Goal: Task Accomplishment & Management: Use online tool/utility

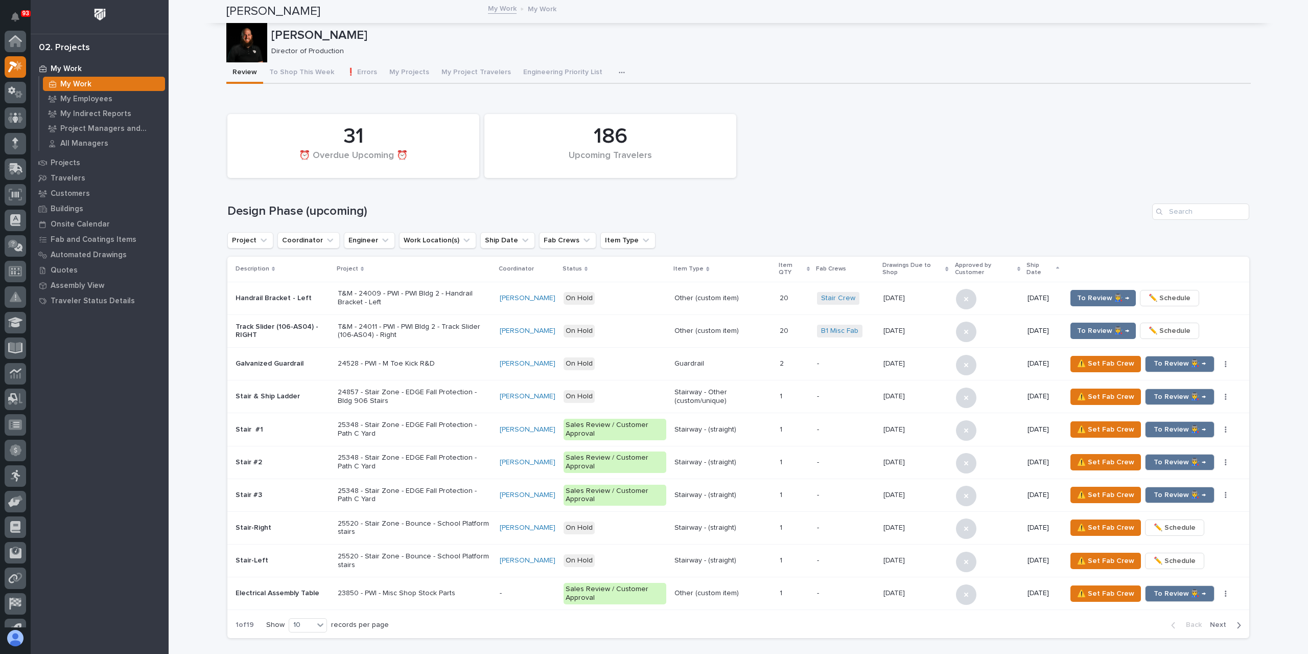
scroll to position [26, 0]
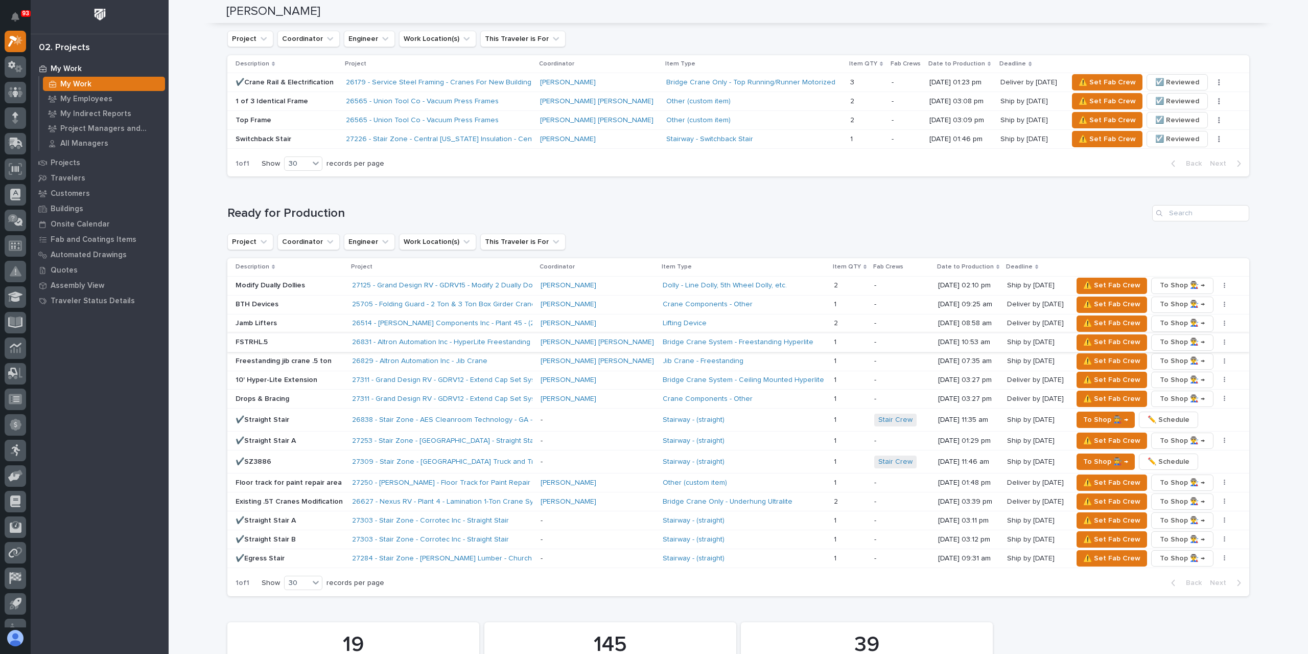
click at [1218, 339] on button "button" at bounding box center [1225, 342] width 14 height 7
click at [1172, 357] on span "✏️ Schedule" at bounding box center [1175, 362] width 42 height 12
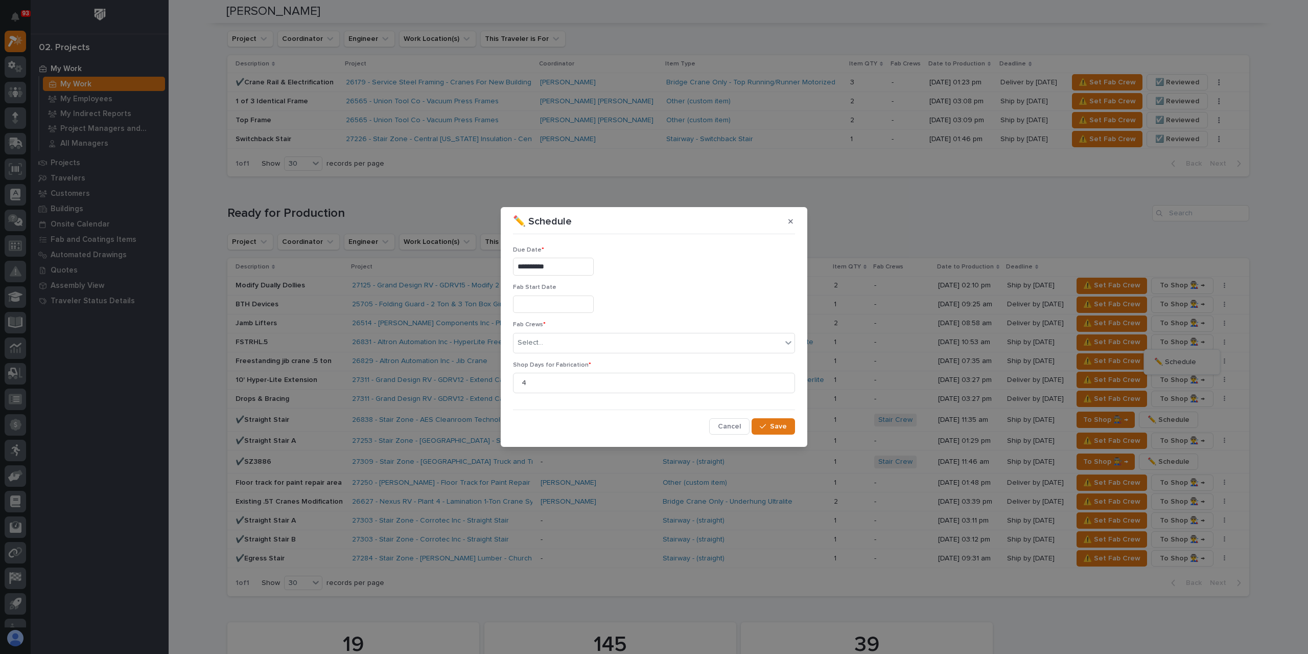
click at [564, 266] on input "**********" at bounding box center [553, 267] width 81 height 18
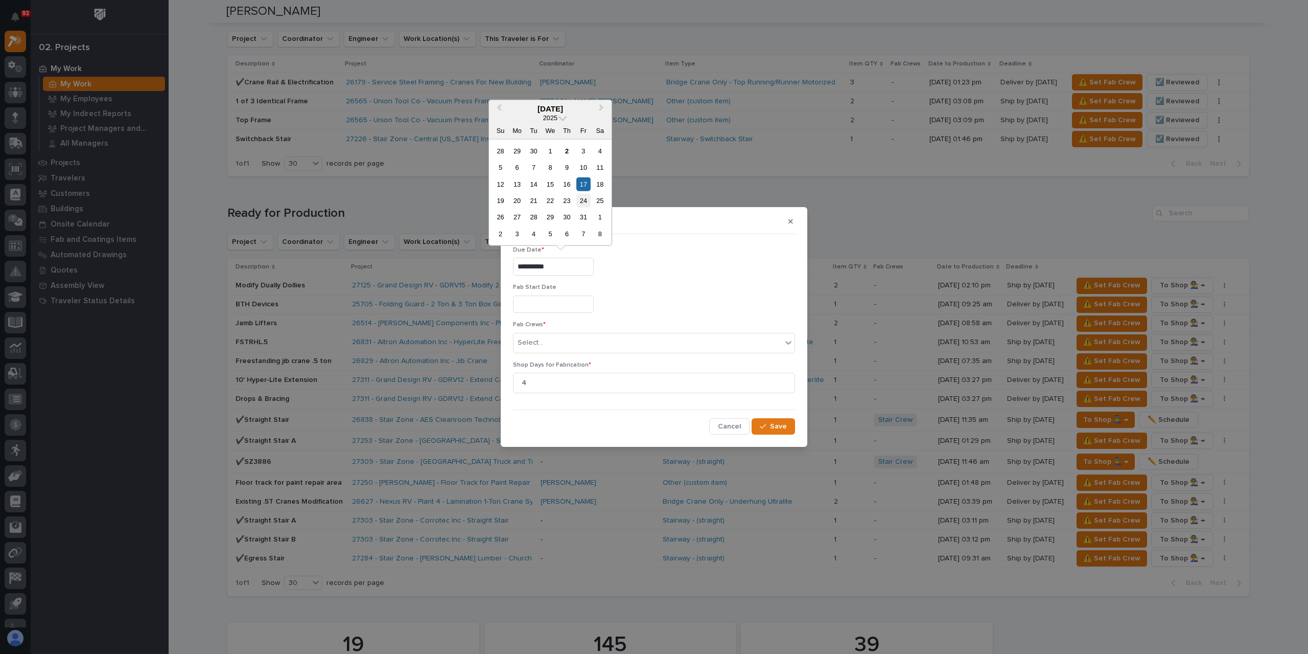
click at [584, 197] on div "24" at bounding box center [583, 201] width 14 height 14
type input "**********"
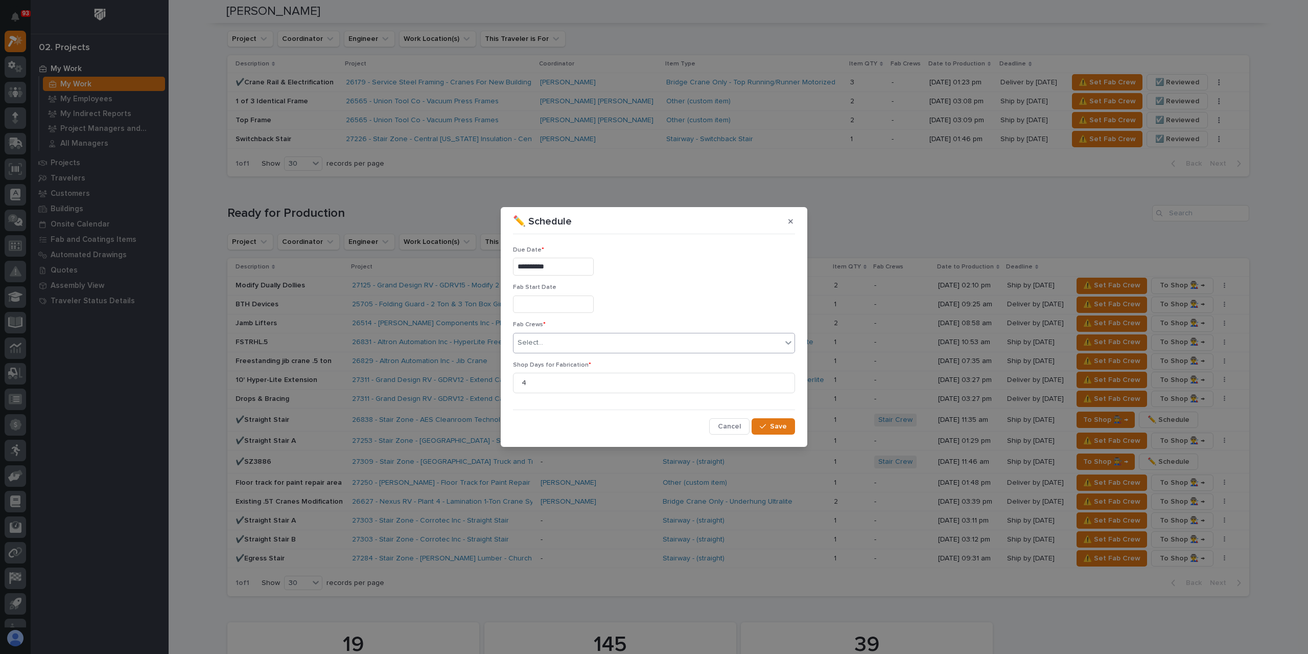
click at [561, 345] on div "Select..." at bounding box center [648, 342] width 268 height 17
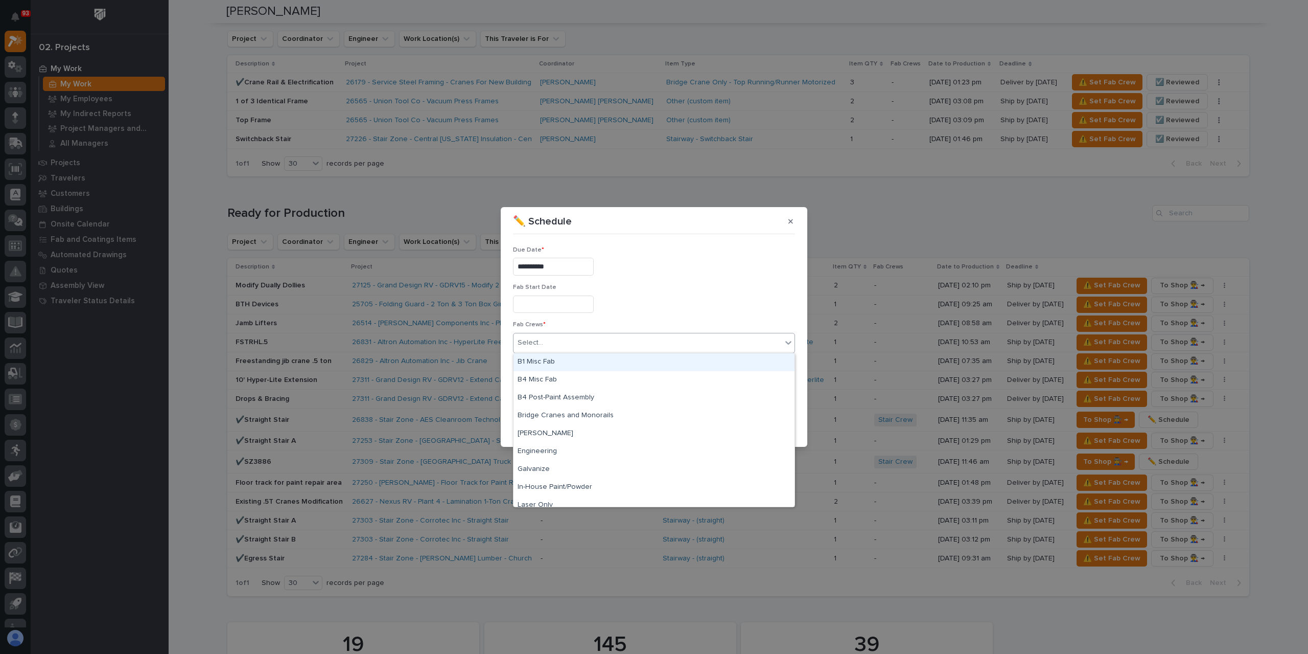
click at [557, 360] on div "B1 Misc Fab" at bounding box center [654, 362] width 281 height 18
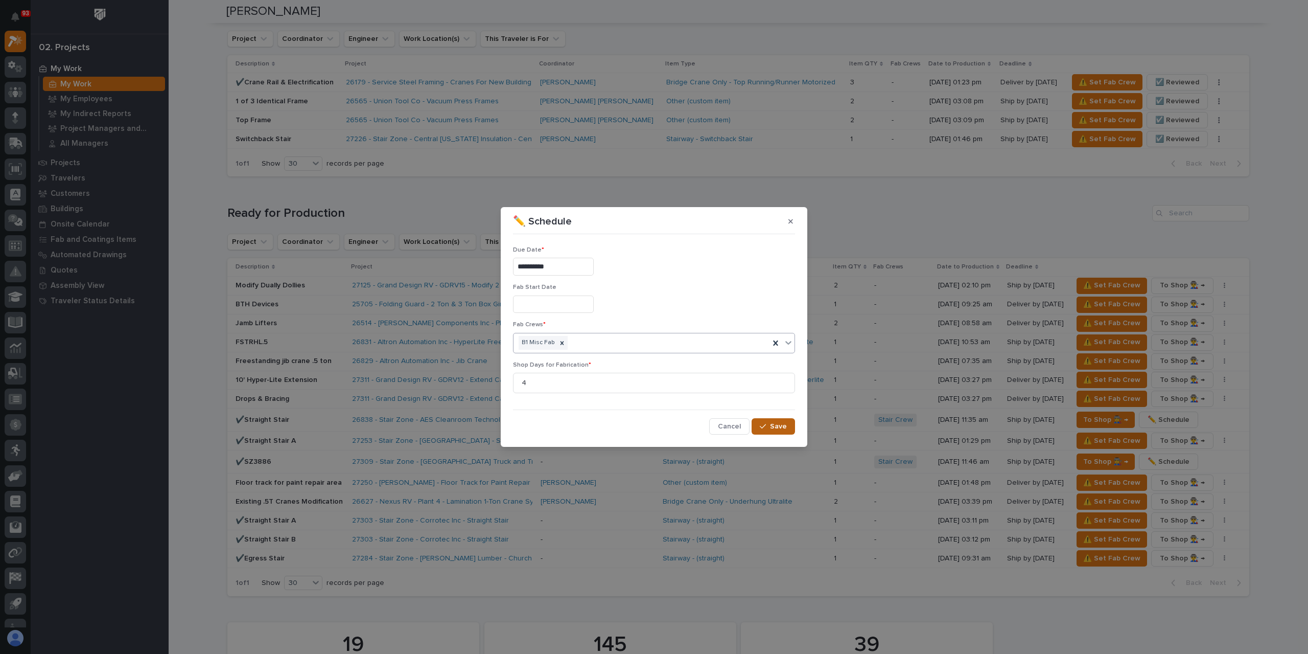
click at [784, 421] on button "Save" at bounding box center [773, 426] width 43 height 16
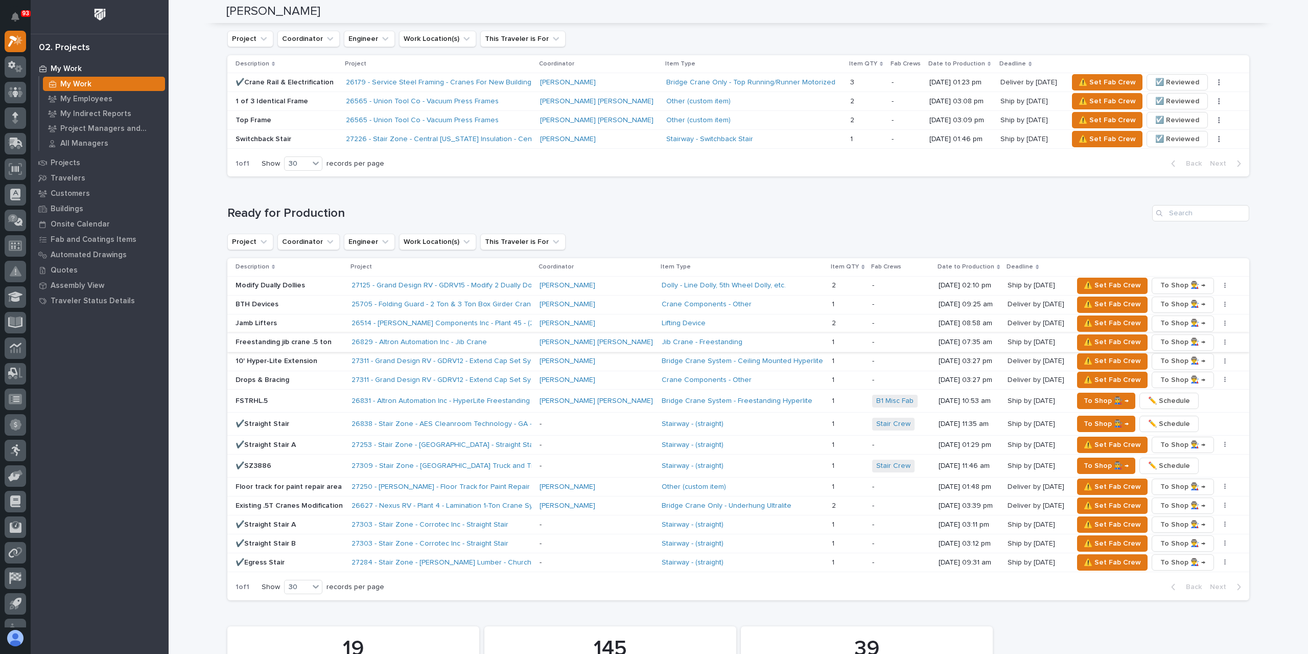
click at [1218, 339] on button "button" at bounding box center [1225, 342] width 14 height 7
click at [1182, 361] on span "✏️ Schedule" at bounding box center [1176, 362] width 42 height 12
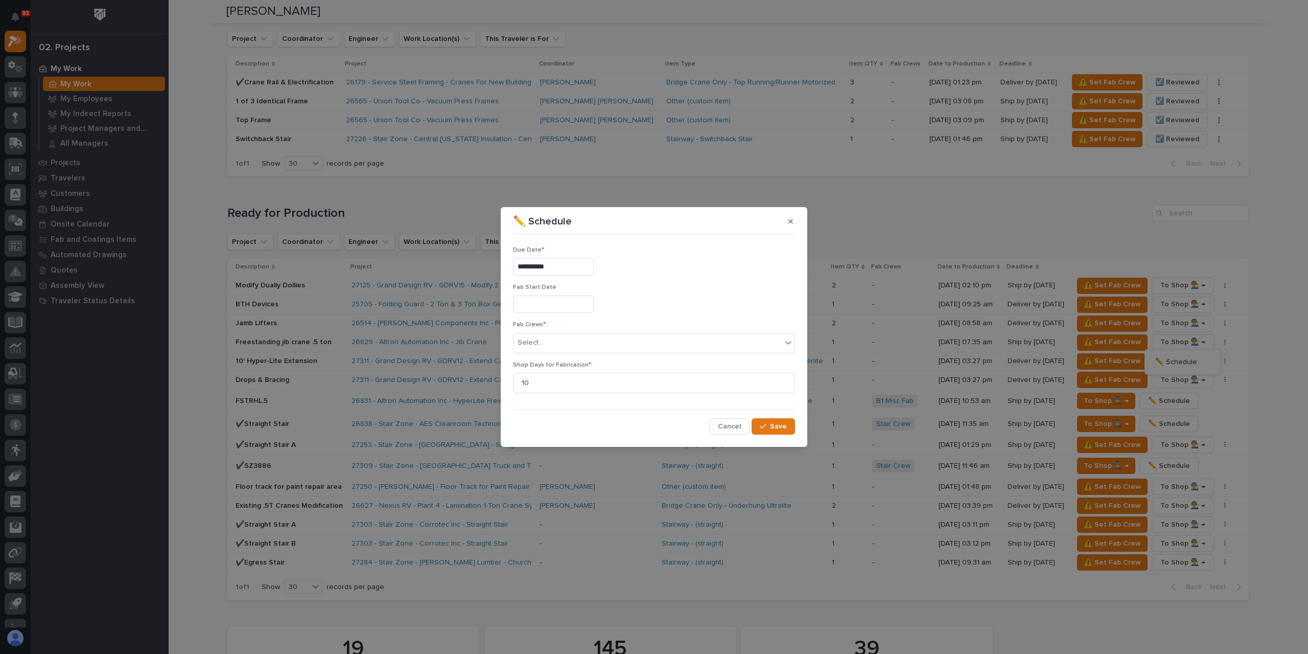
click at [559, 262] on input "**********" at bounding box center [553, 267] width 81 height 18
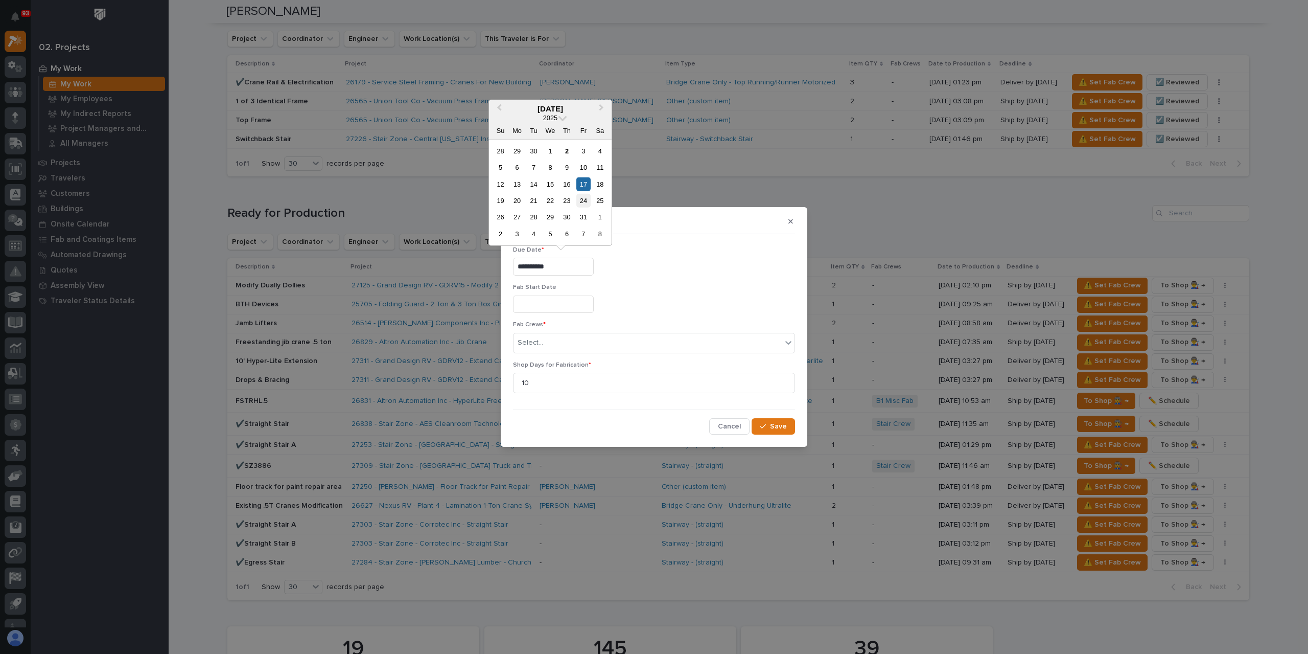
click at [581, 200] on div "24" at bounding box center [583, 201] width 14 height 14
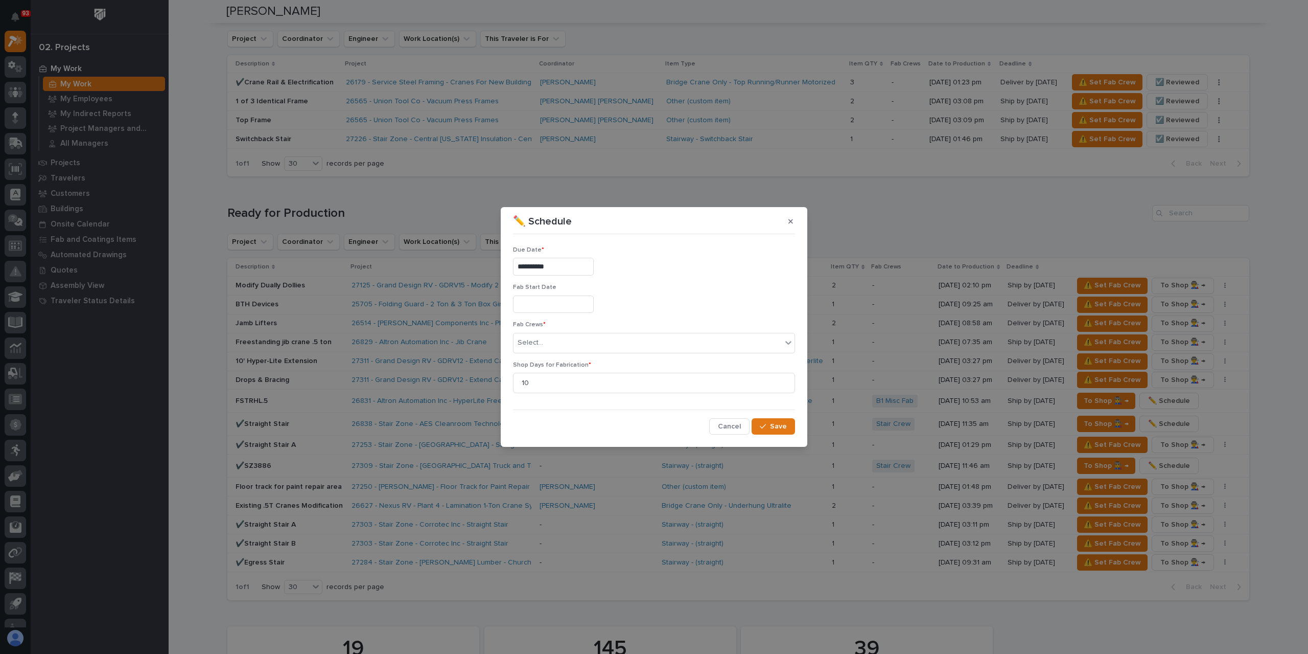
type input "**********"
click at [544, 340] on input "text" at bounding box center [544, 342] width 1 height 9
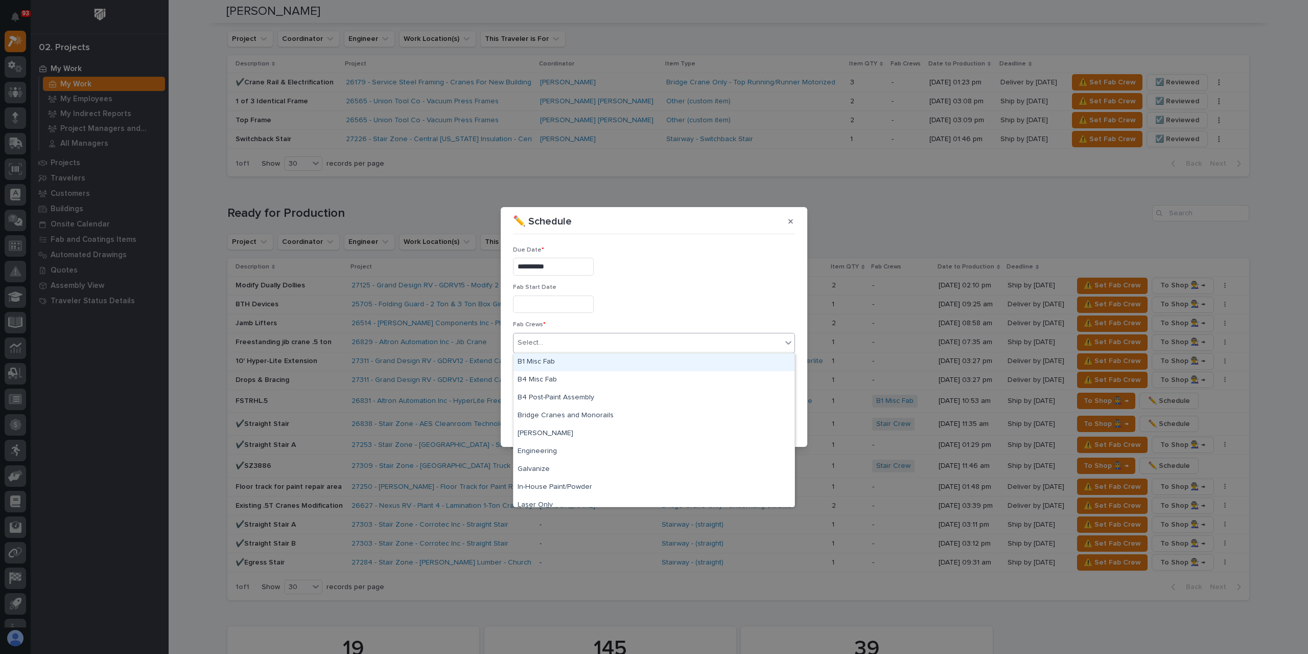
click at [544, 361] on div "B1 Misc Fab" at bounding box center [654, 362] width 281 height 18
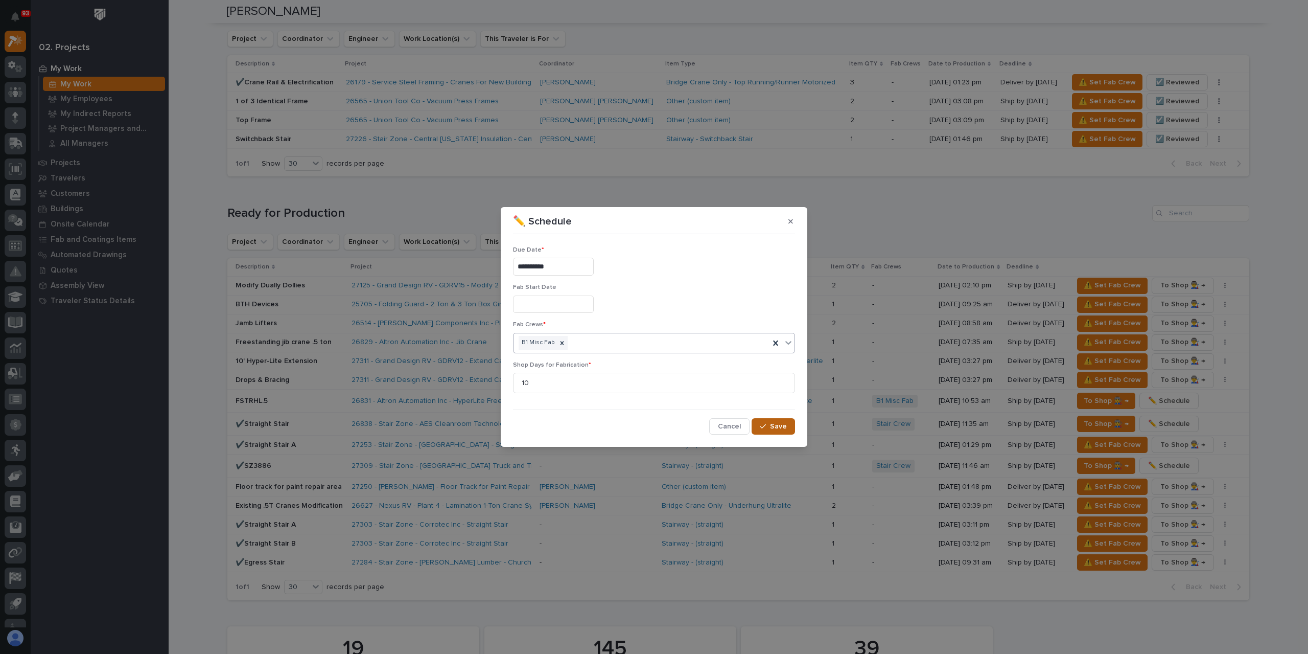
click at [763, 422] on button "Save" at bounding box center [773, 426] width 43 height 16
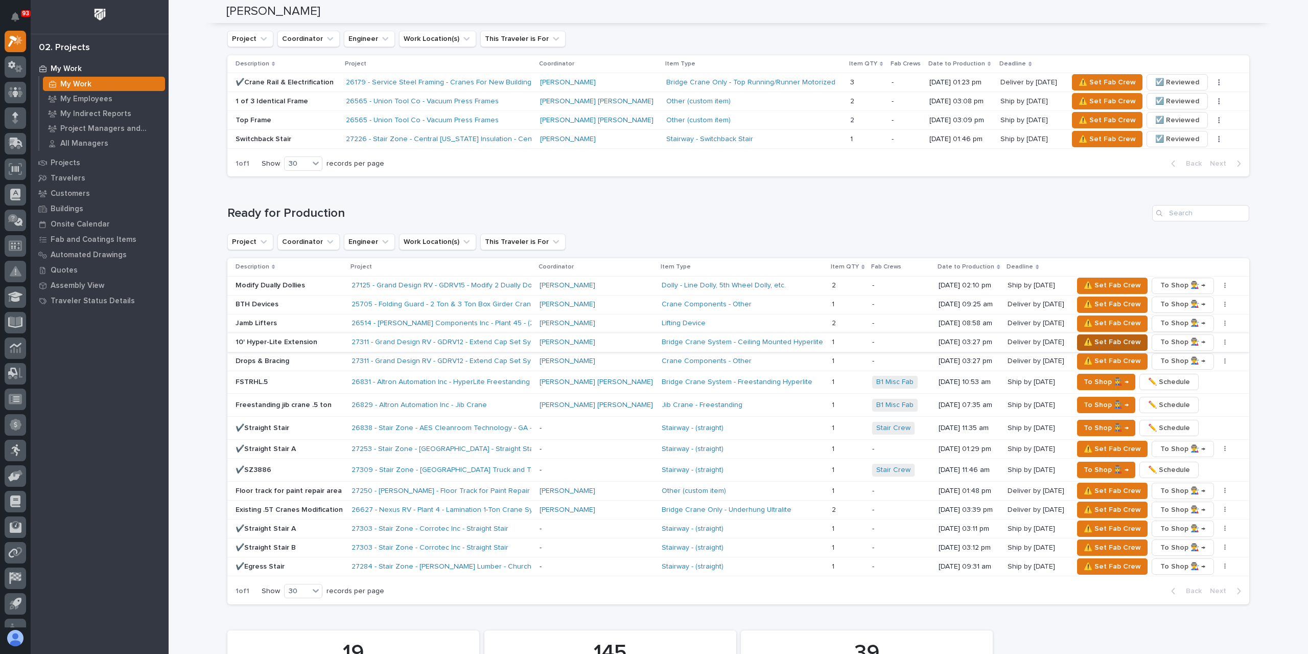
click at [1094, 340] on span "⚠️ Set Fab Crew" at bounding box center [1112, 342] width 57 height 12
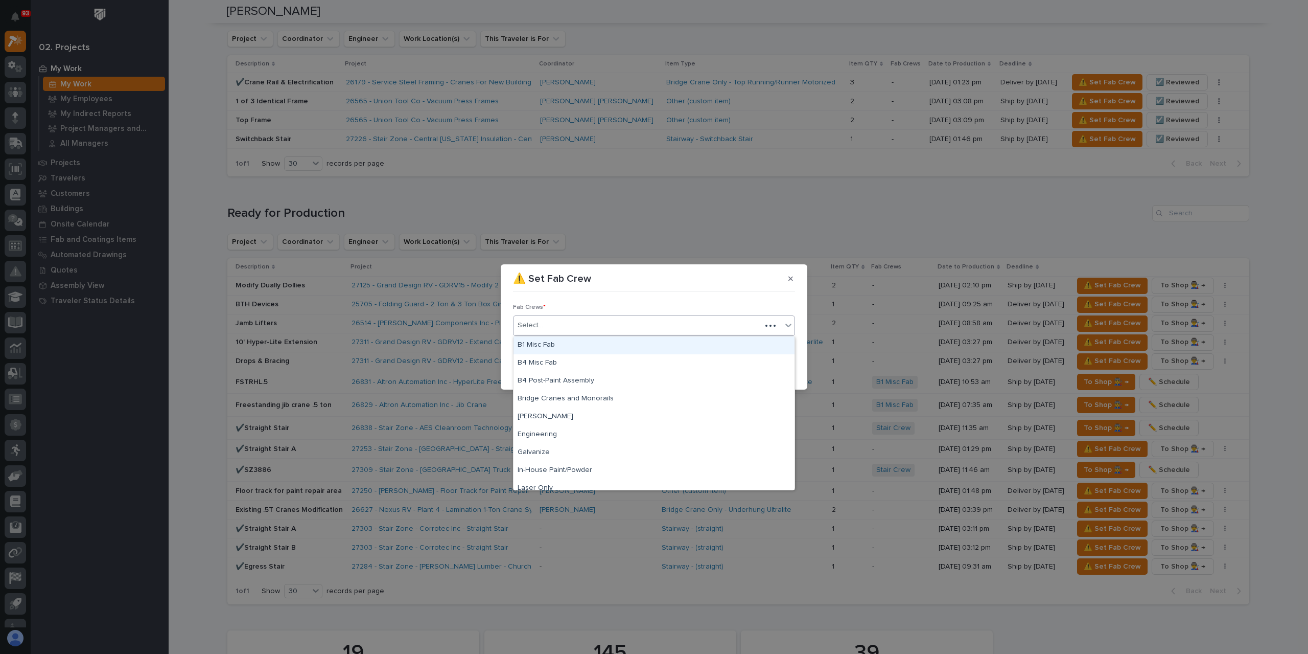
click at [551, 329] on div "Select..." at bounding box center [638, 325] width 248 height 17
click at [561, 343] on div "B1 Misc Fab" at bounding box center [654, 345] width 281 height 18
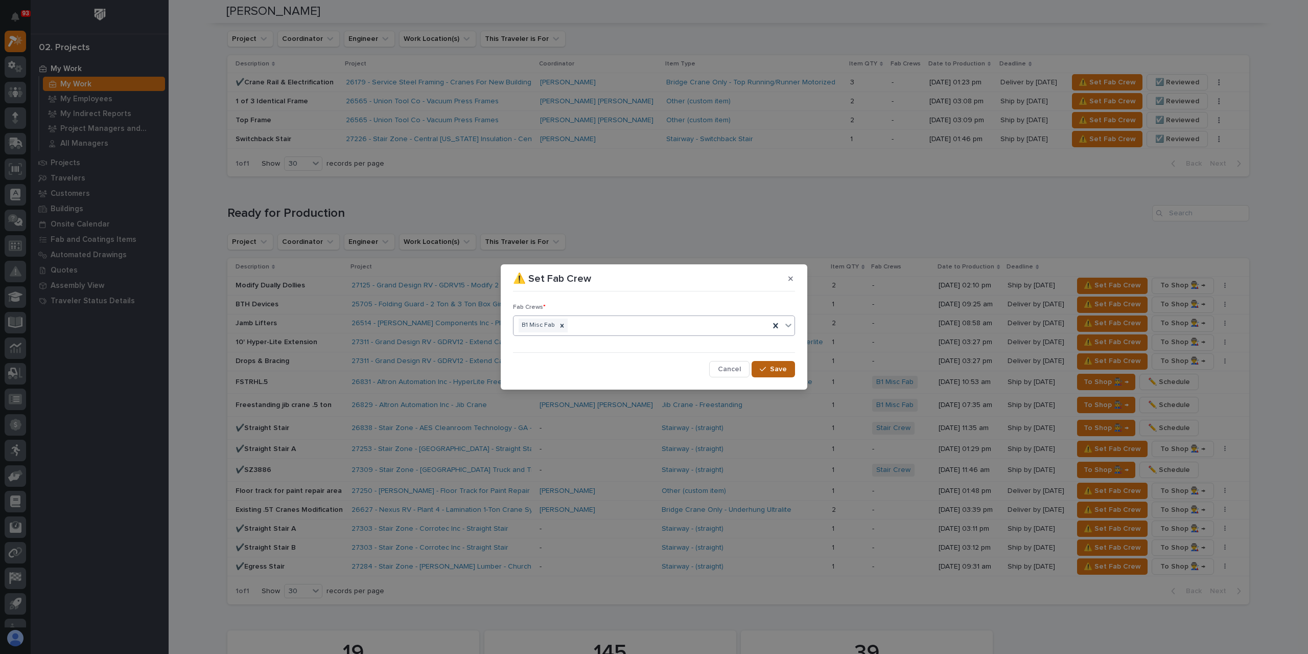
click at [781, 372] on span "Save" at bounding box center [778, 368] width 17 height 9
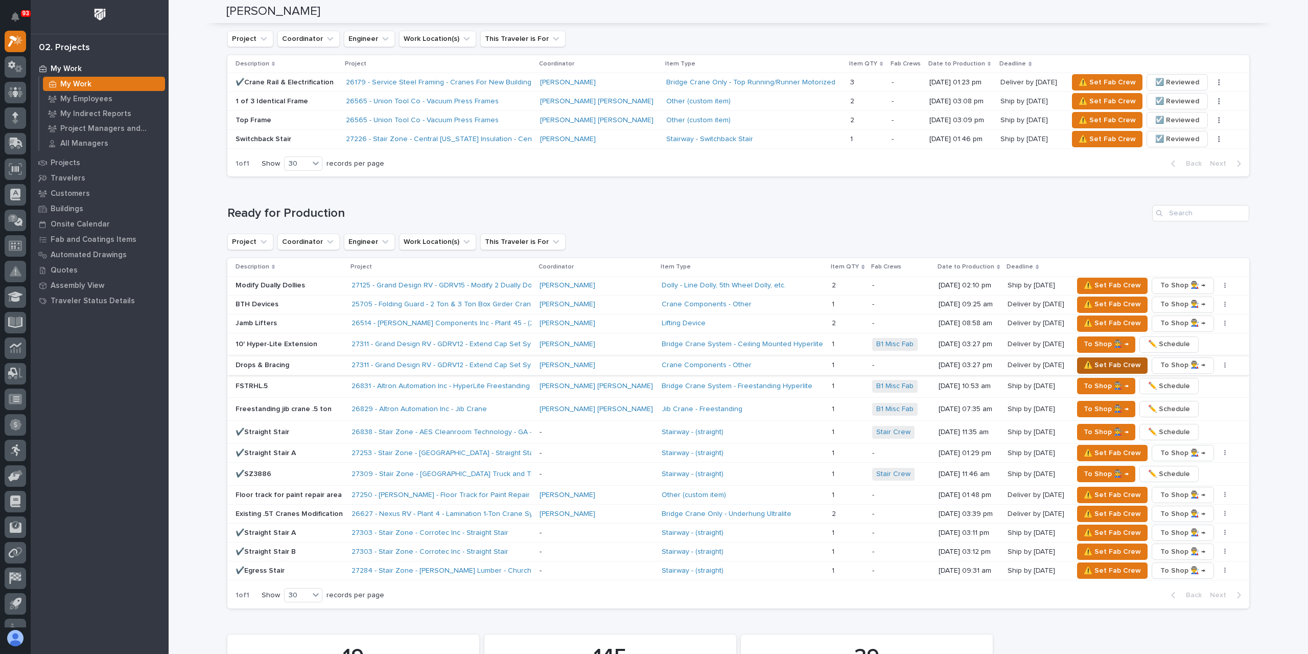
click at [1084, 361] on span "⚠️ Set Fab Crew" at bounding box center [1112, 365] width 57 height 12
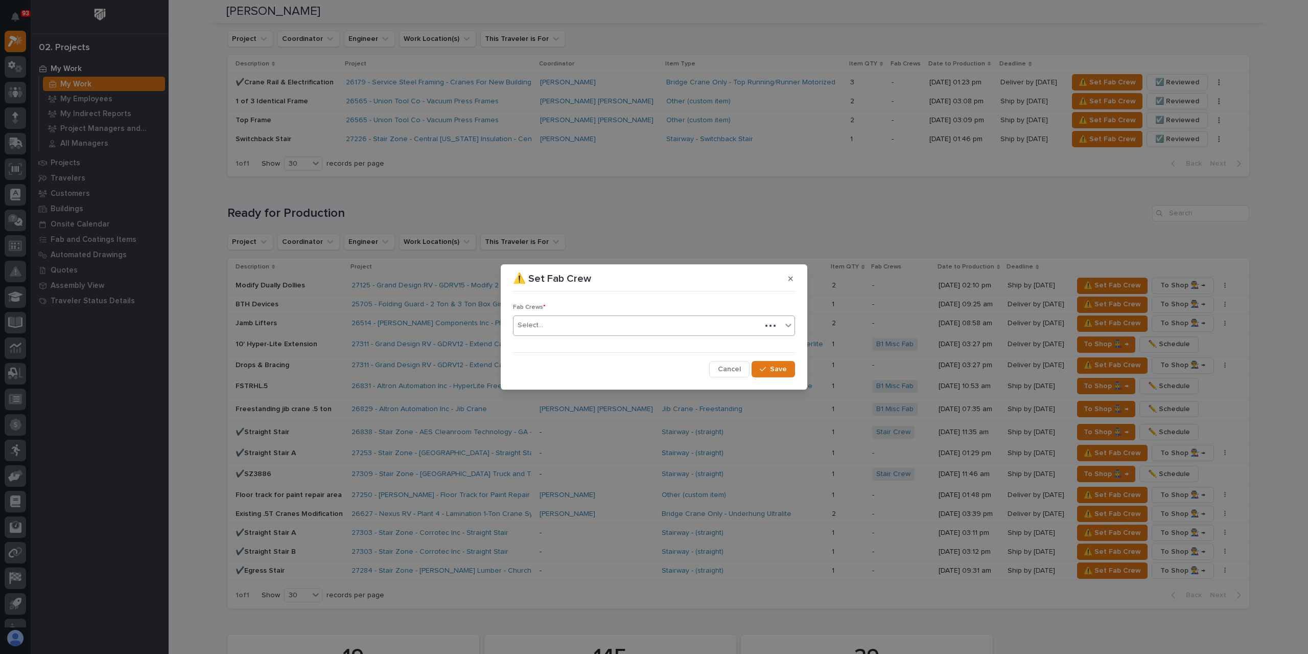
click at [552, 329] on div "Select..." at bounding box center [638, 325] width 248 height 17
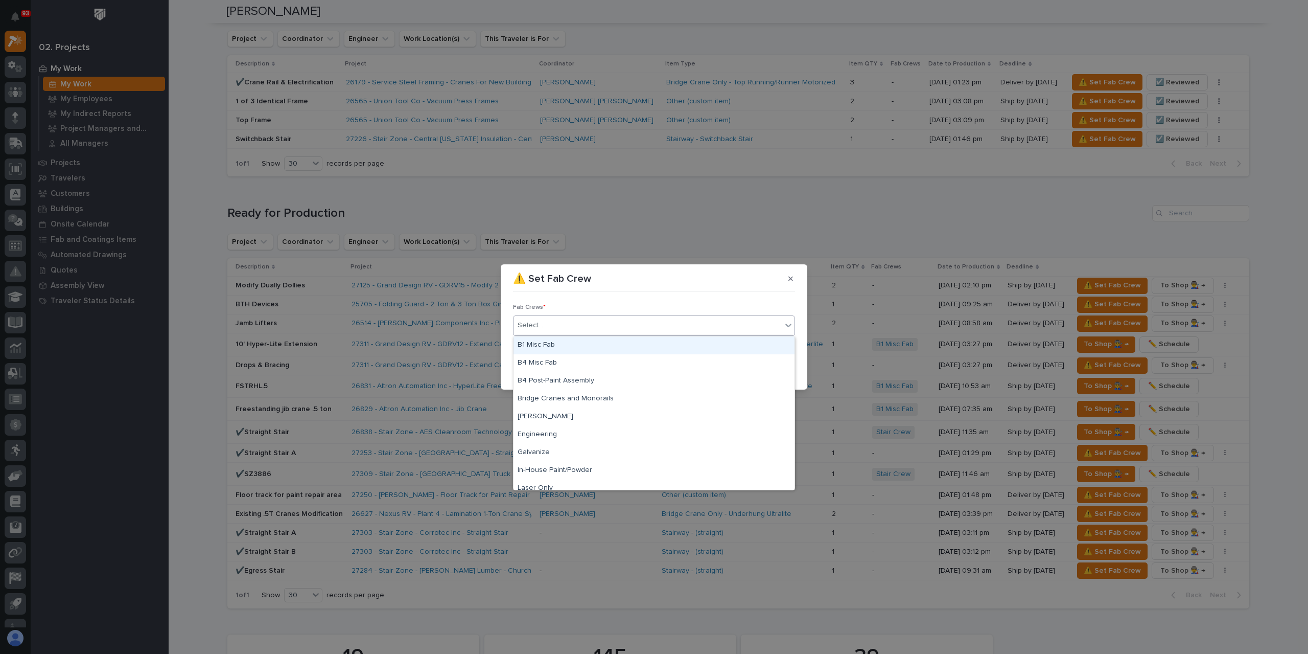
click at [554, 346] on div "B1 Misc Fab" at bounding box center [654, 345] width 281 height 18
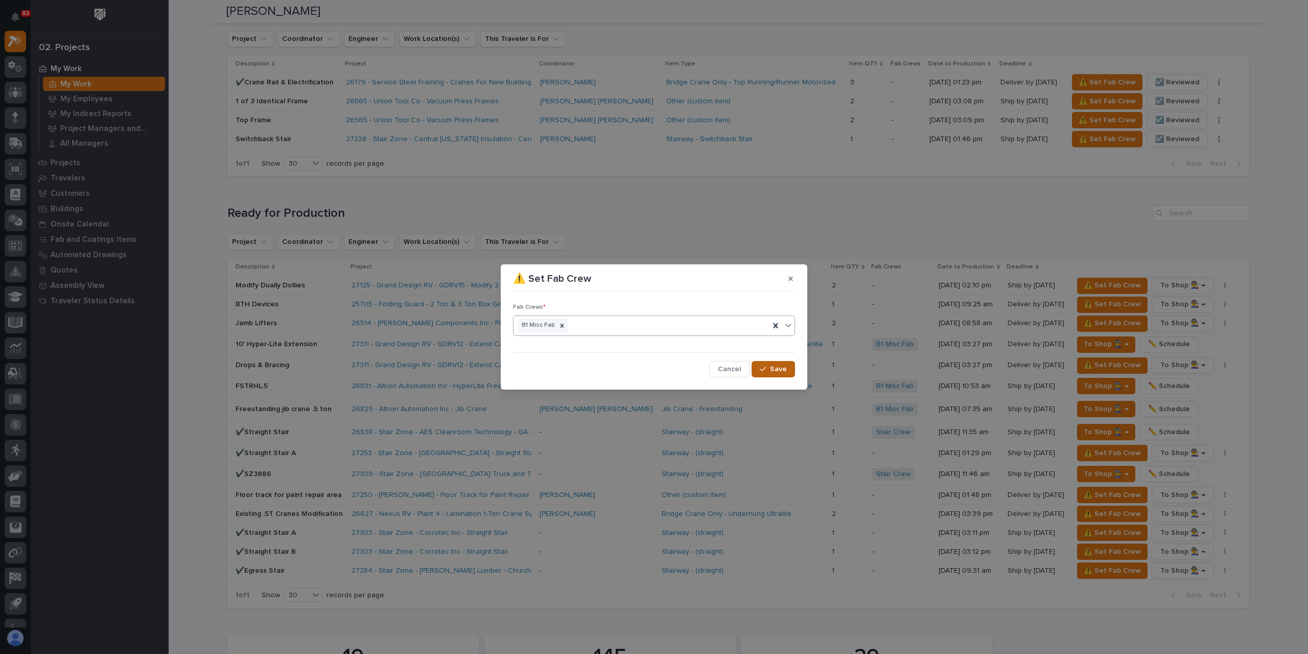
click at [774, 364] on span "Save" at bounding box center [778, 368] width 17 height 9
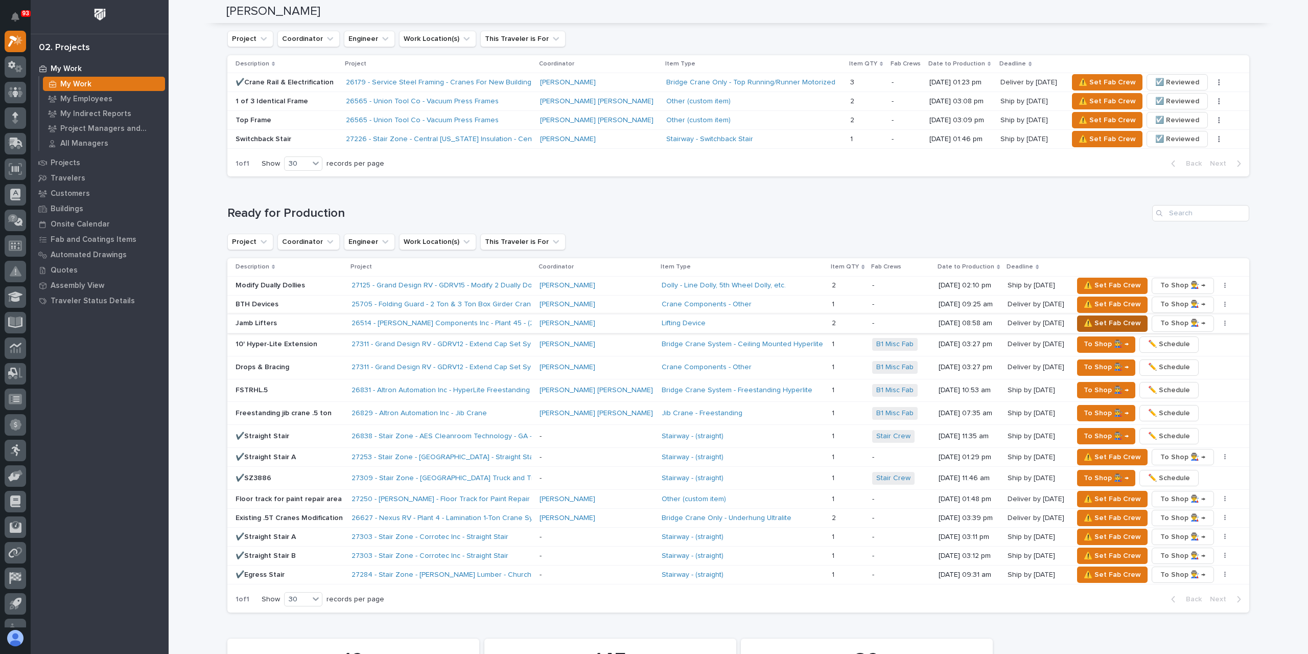
click at [1094, 322] on span "⚠️ Set Fab Crew" at bounding box center [1112, 323] width 57 height 12
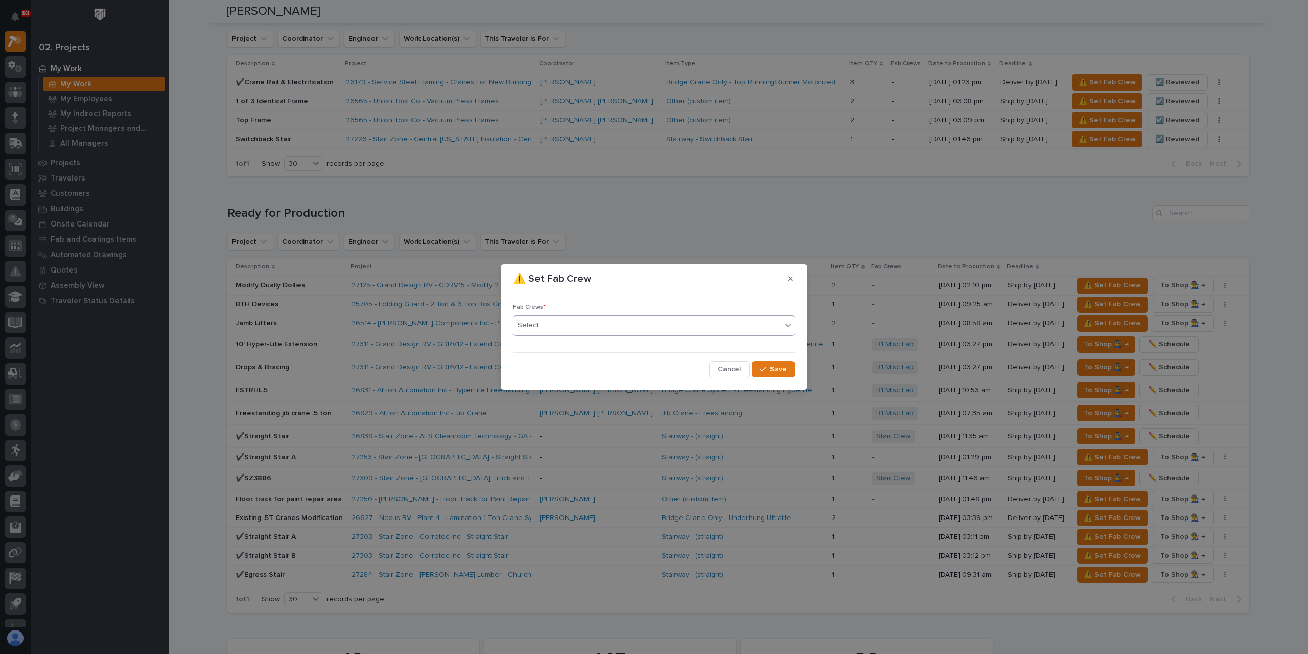
click at [544, 330] on div at bounding box center [544, 325] width 1 height 11
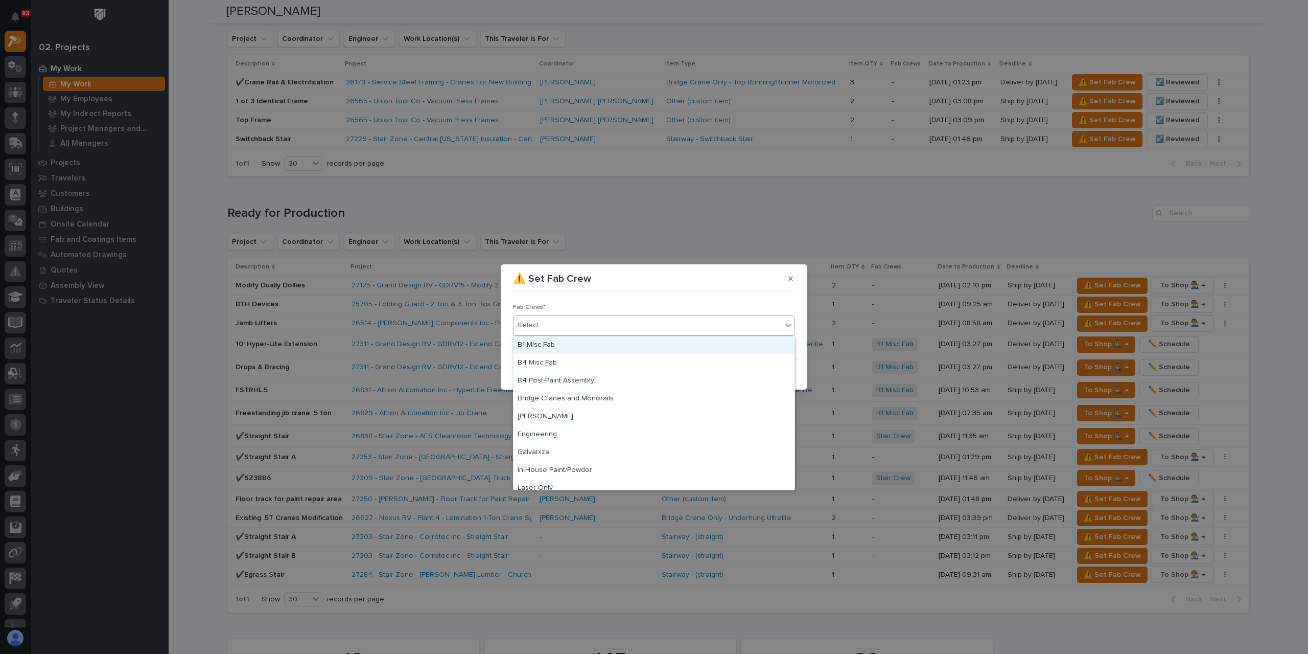
click at [564, 347] on div "B1 Misc Fab" at bounding box center [654, 345] width 281 height 18
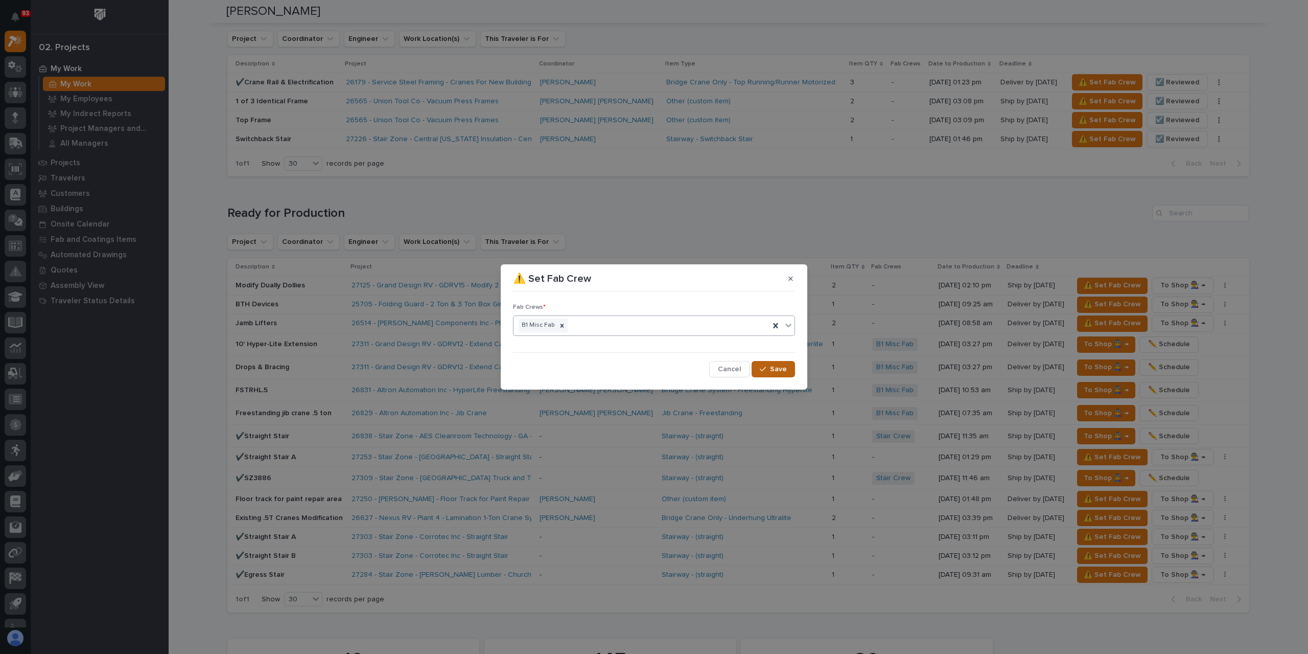
click at [777, 370] on span "Save" at bounding box center [778, 368] width 17 height 9
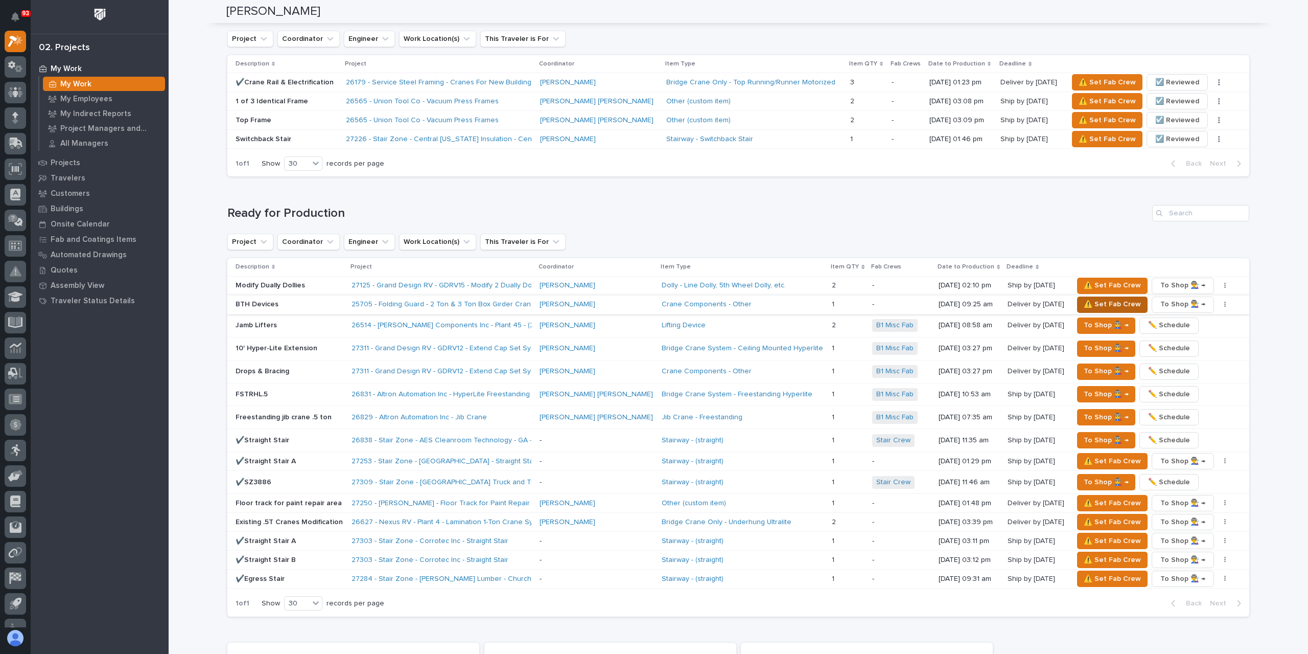
click at [1084, 303] on span "⚠️ Set Fab Crew" at bounding box center [1112, 304] width 57 height 12
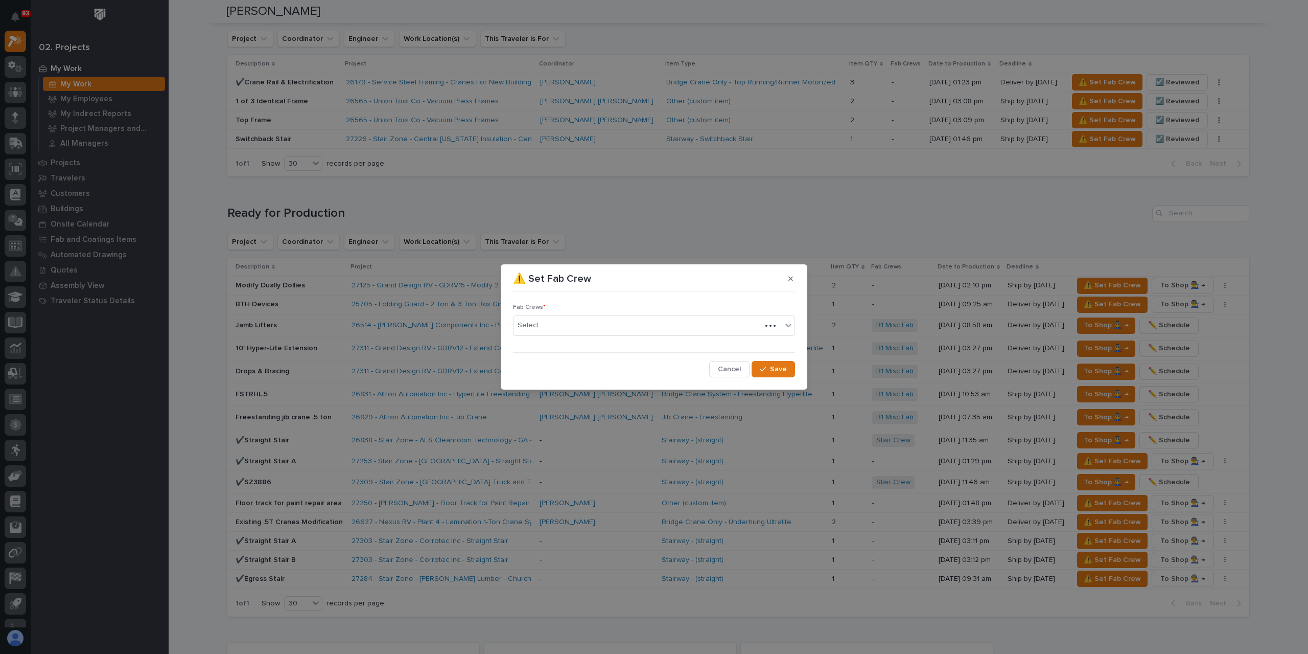
click at [552, 333] on div "Select..." at bounding box center [638, 325] width 248 height 17
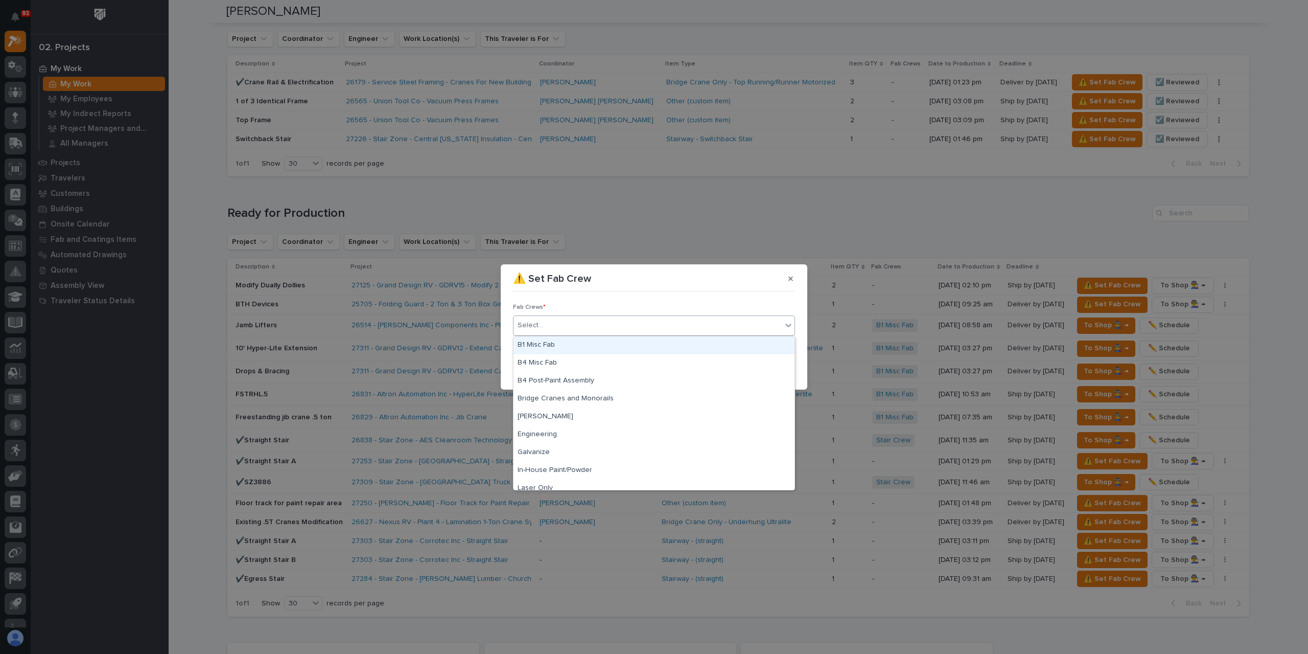
drag, startPoint x: 550, startPoint y: 341, endPoint x: 540, endPoint y: 340, distance: 9.8
click at [552, 338] on div "B1 Misc Fab" at bounding box center [654, 345] width 281 height 18
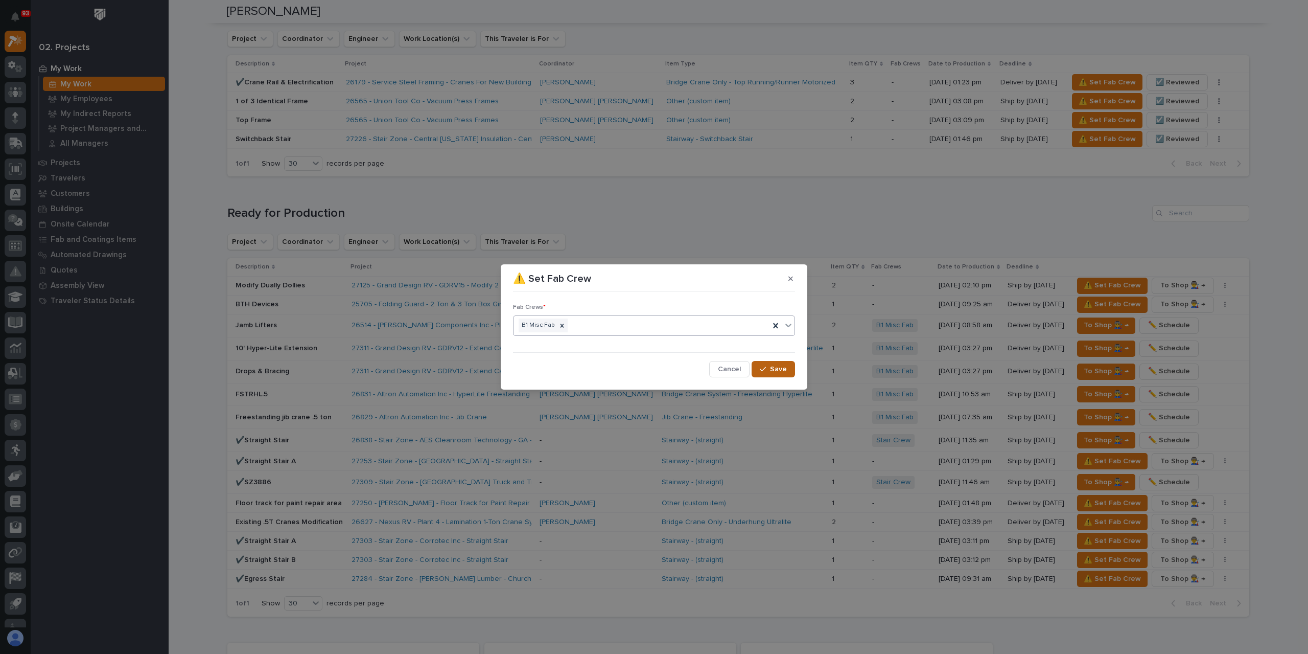
click at [790, 373] on button "Save" at bounding box center [773, 369] width 43 height 16
